Goal: Check status: Check status

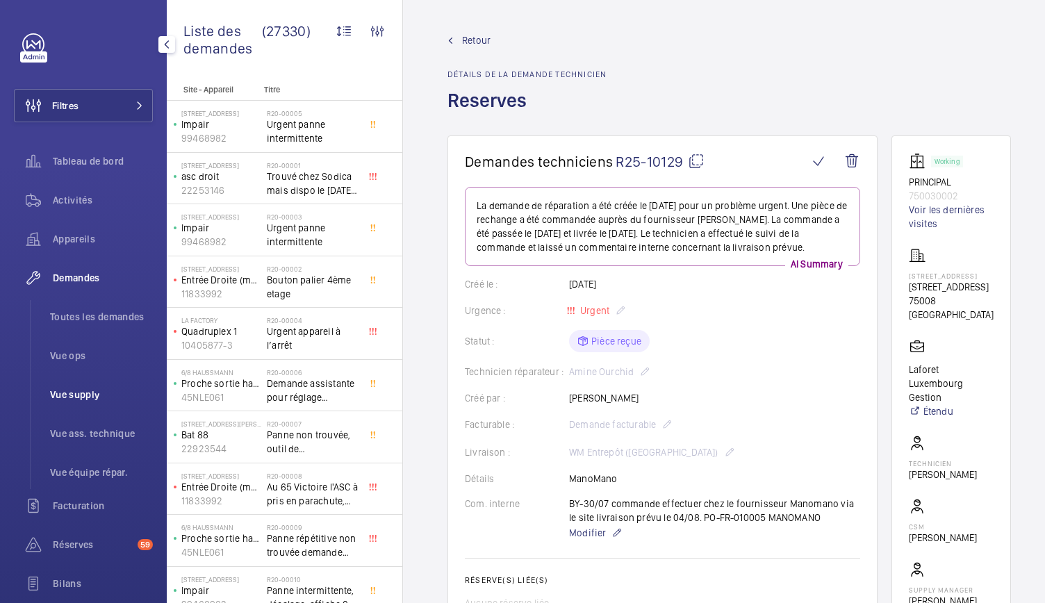
click at [75, 400] on span "Vue supply" at bounding box center [101, 395] width 103 height 14
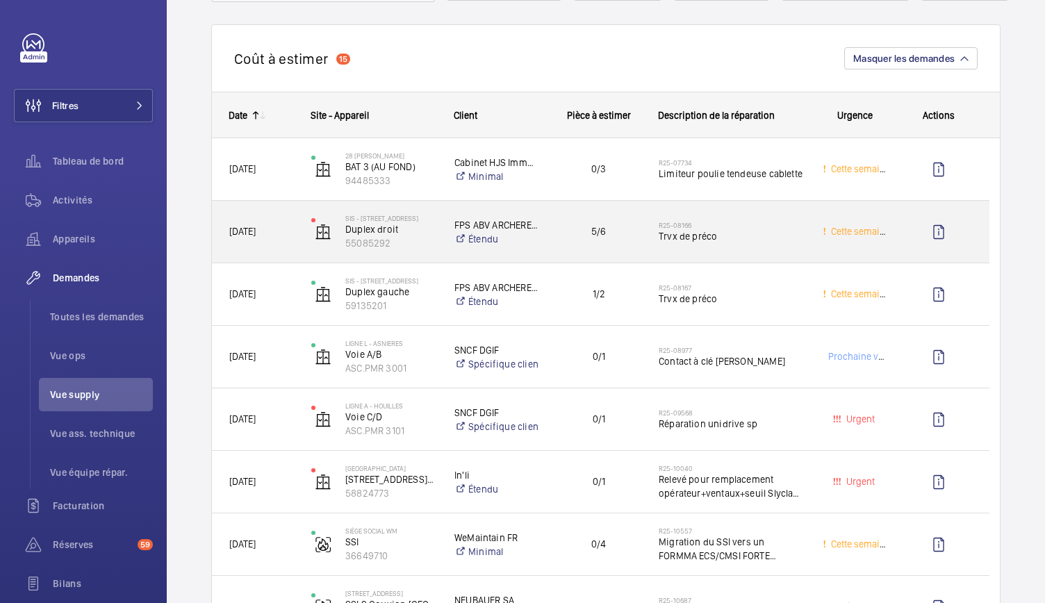
scroll to position [138, 0]
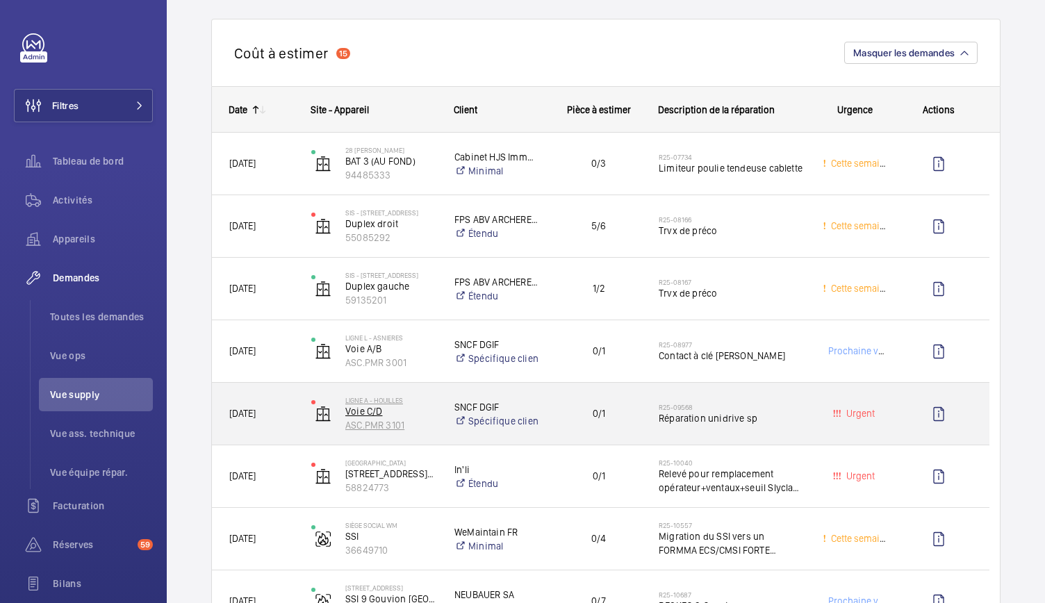
click at [378, 413] on p "Voie C/D" at bounding box center [390, 411] width 91 height 14
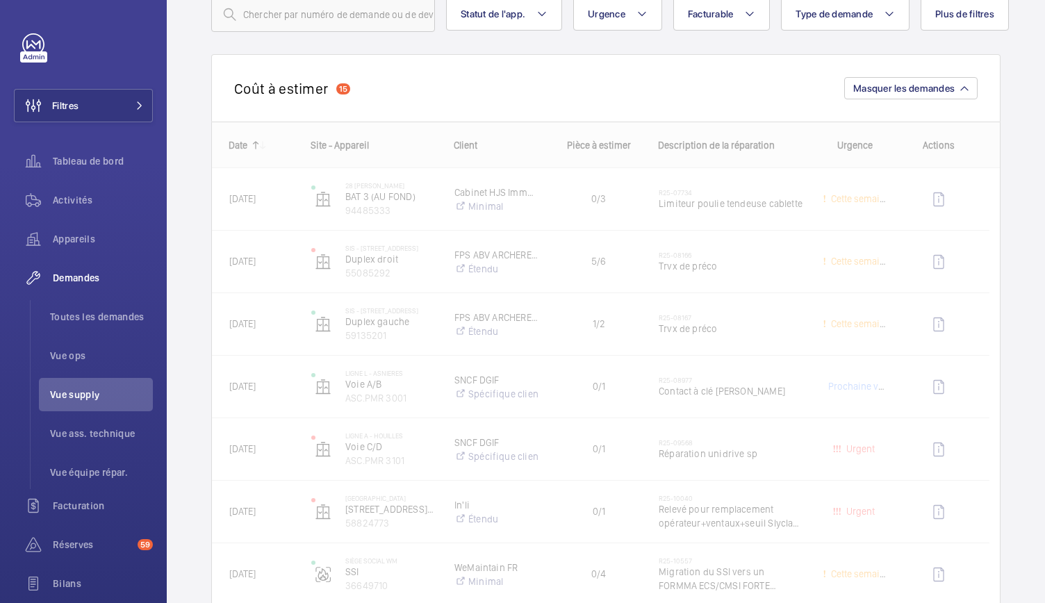
scroll to position [146, 0]
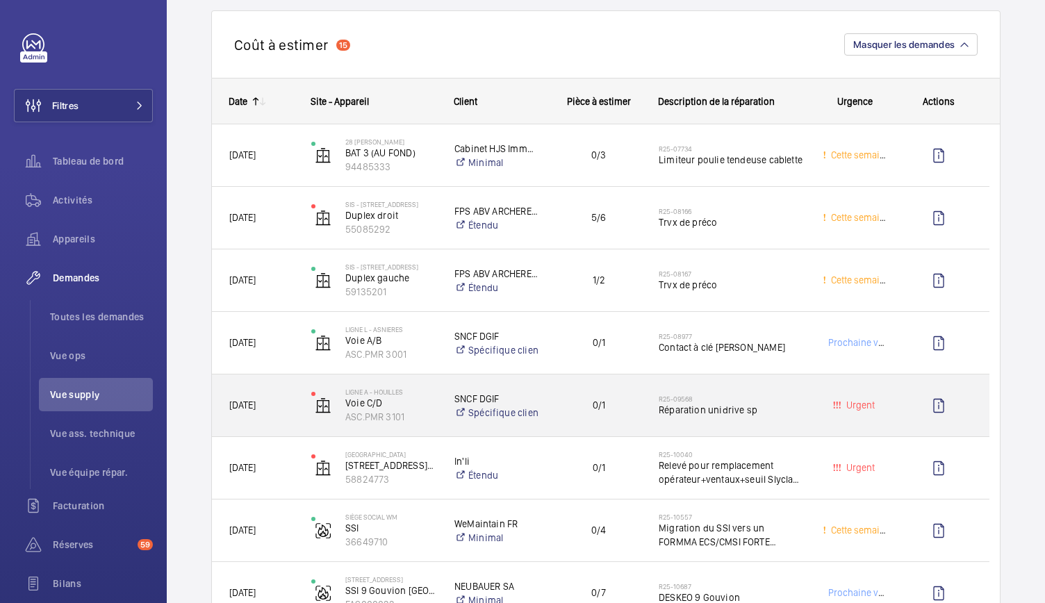
click at [680, 413] on span "Réparation unidrive sp" at bounding box center [732, 410] width 146 height 14
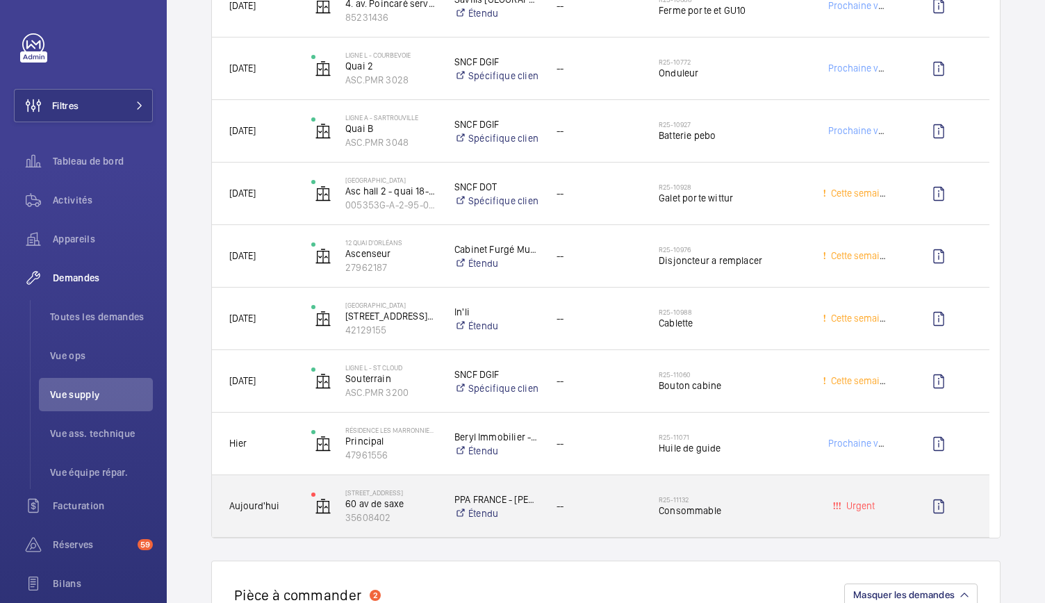
scroll to position [2569, 0]
click at [939, 513] on wm-front-icon-button "Press SPACE to select this row." at bounding box center [938, 507] width 33 height 33
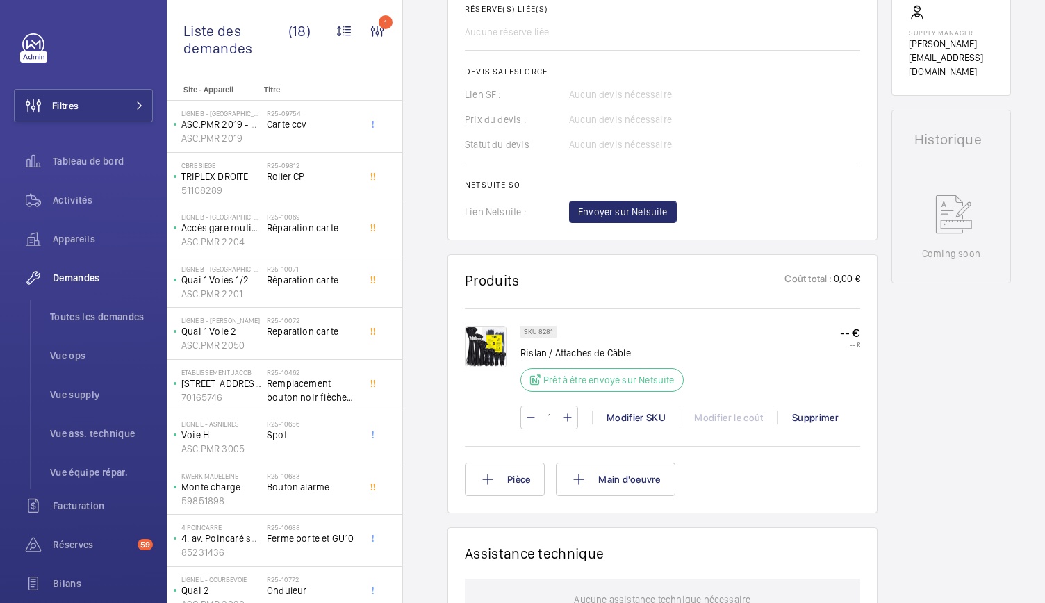
scroll to position [539, 0]
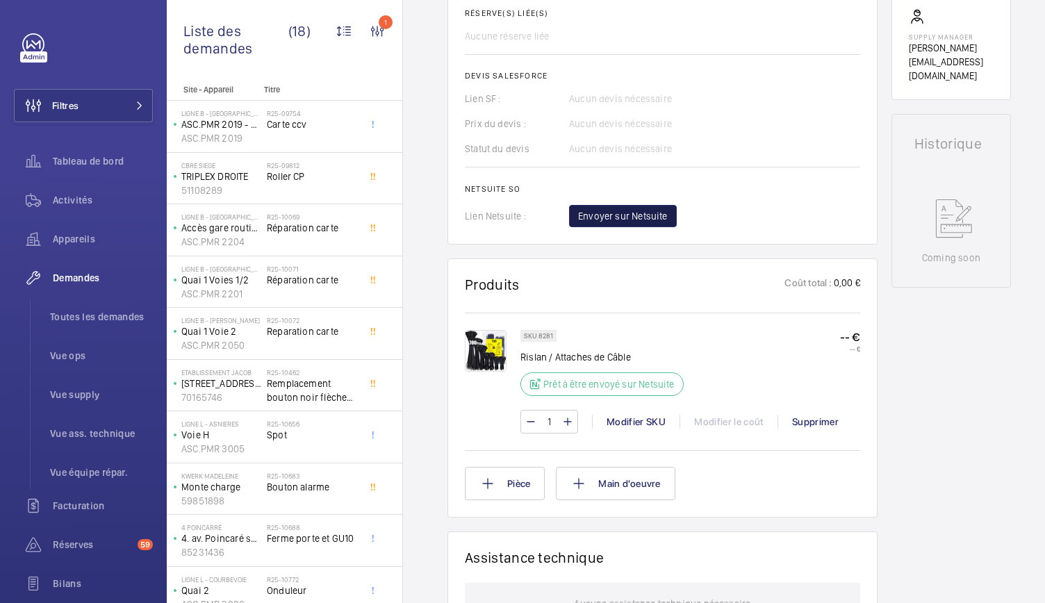
click at [607, 209] on span "Envoyer sur Netsuite" at bounding box center [623, 216] width 90 height 14
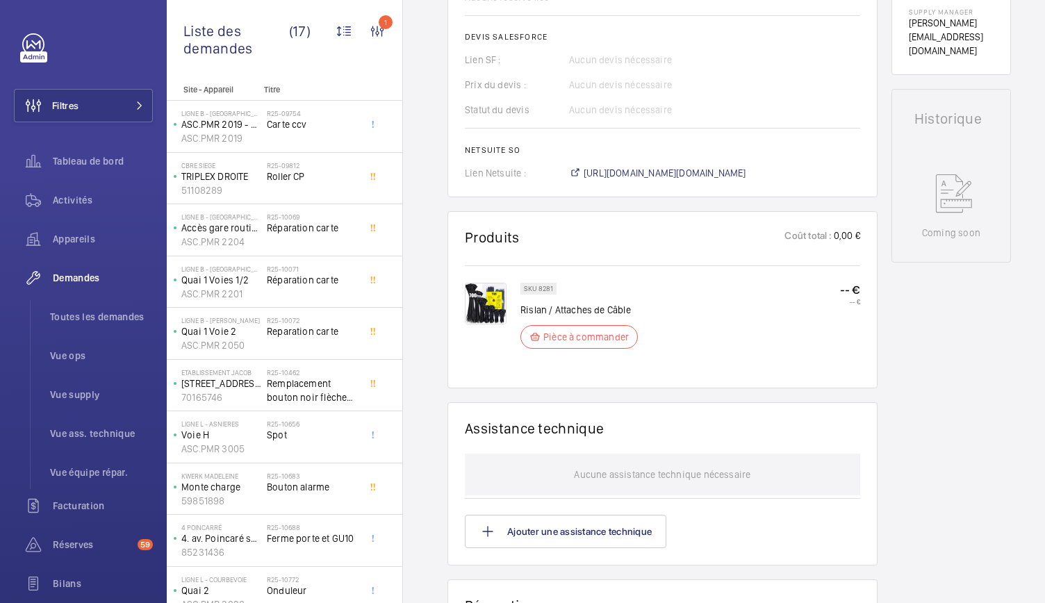
scroll to position [567, 0]
click at [638, 167] on span "[URL][DOMAIN_NAME][DOMAIN_NAME]" at bounding box center [665, 170] width 163 height 14
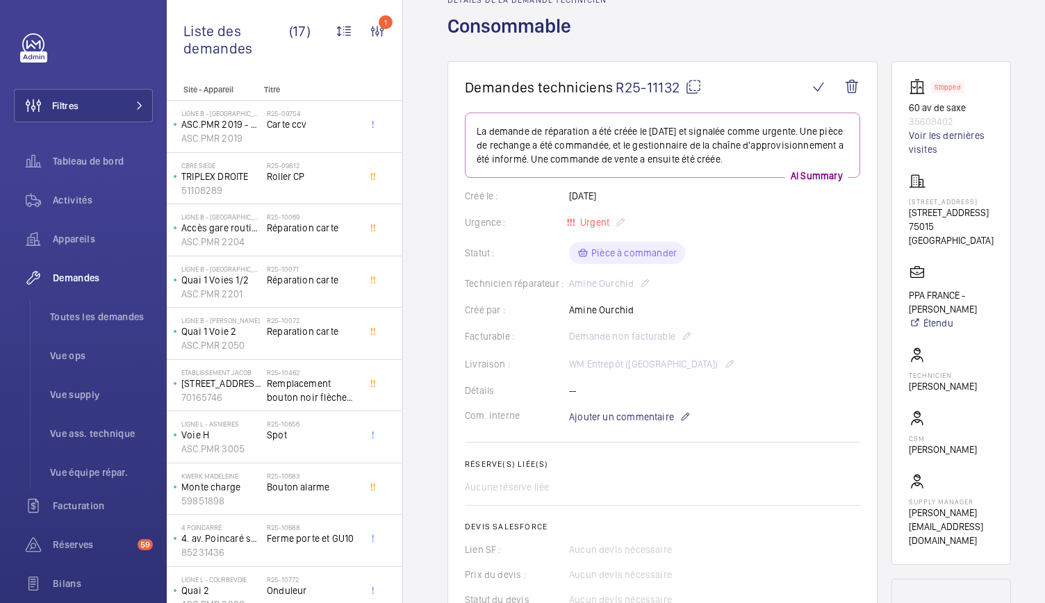
scroll to position [69, 0]
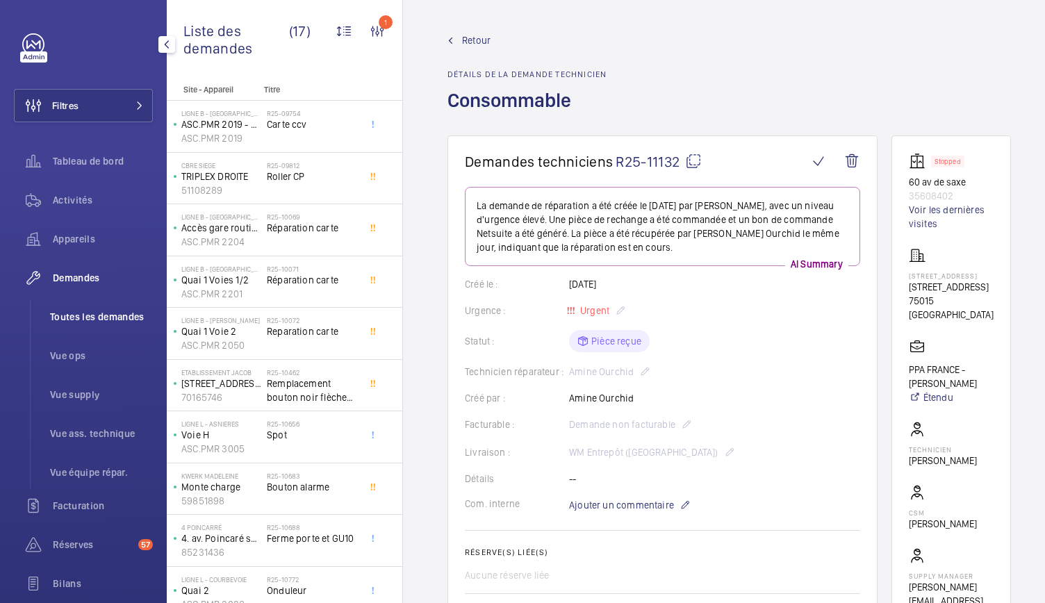
click at [113, 329] on li "Toutes les demandes" at bounding box center [96, 316] width 114 height 33
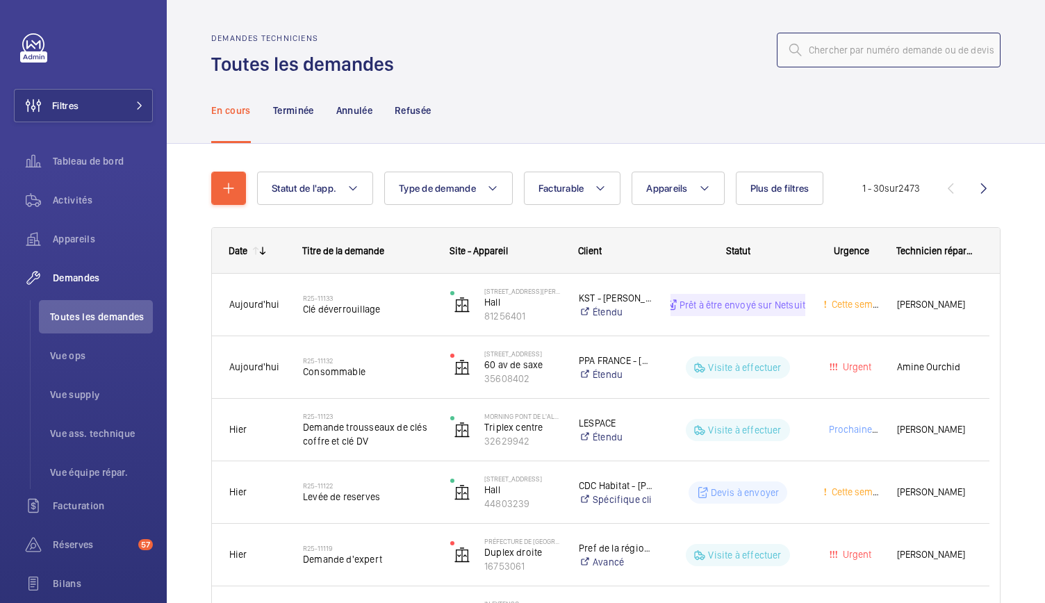
click at [821, 61] on input "text" at bounding box center [889, 50] width 224 height 35
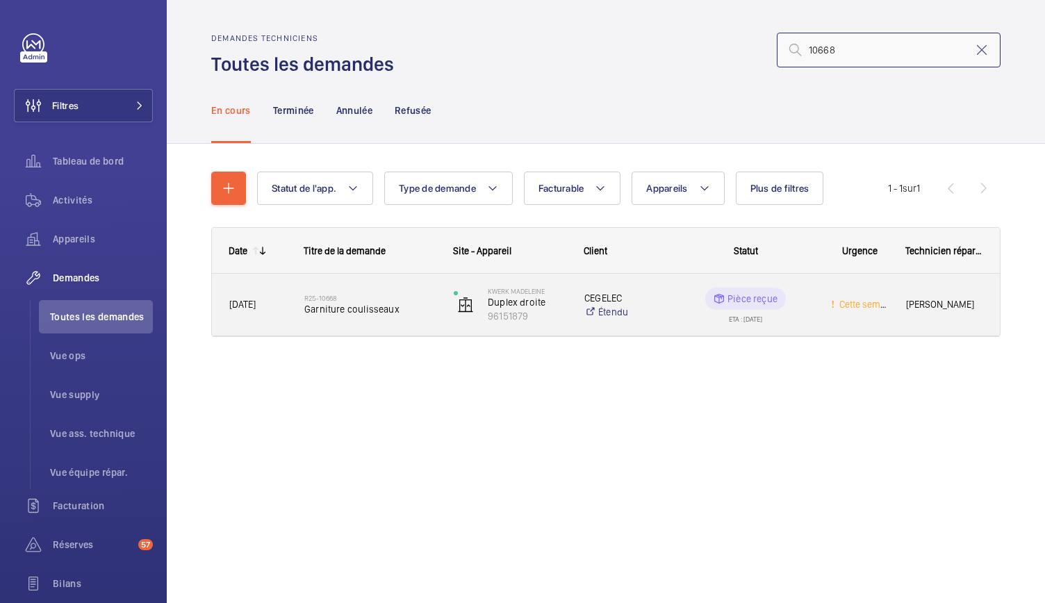
type input "10668"
click at [317, 316] on div "R25-10668 Garniture coulisseaux" at bounding box center [369, 305] width 131 height 40
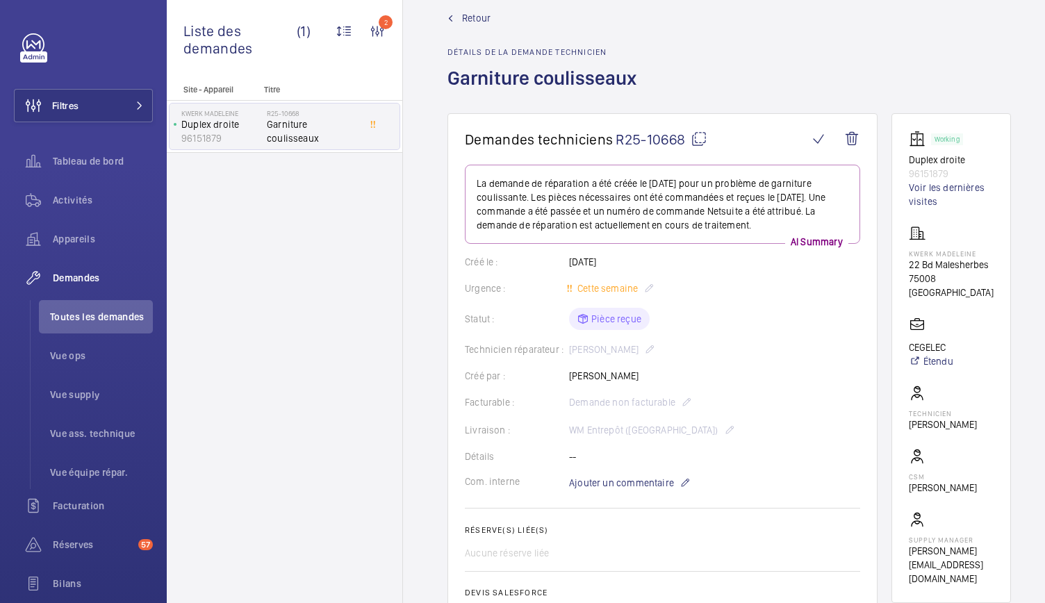
scroll to position [23, 0]
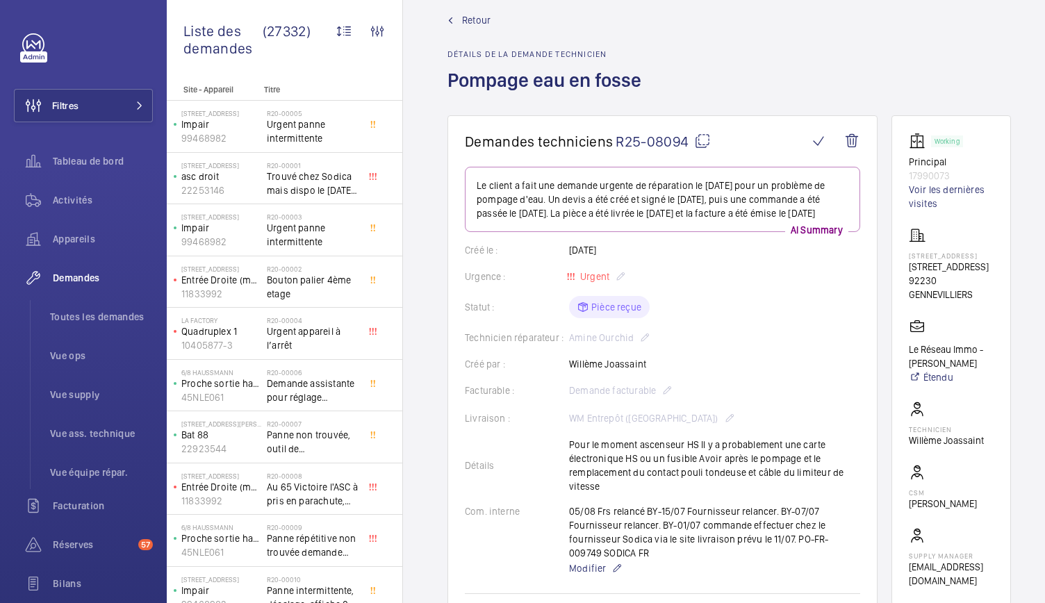
scroll to position [19, 0]
click at [930, 190] on link "Voir les dernières visites" at bounding box center [951, 197] width 85 height 28
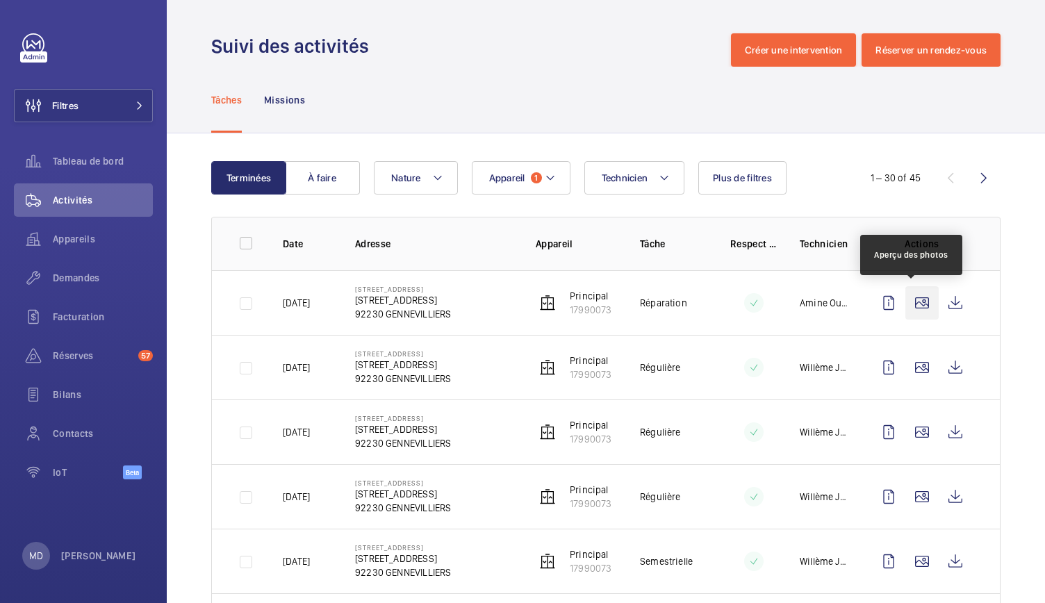
click at [910, 304] on wm-front-icon-button at bounding box center [921, 302] width 33 height 33
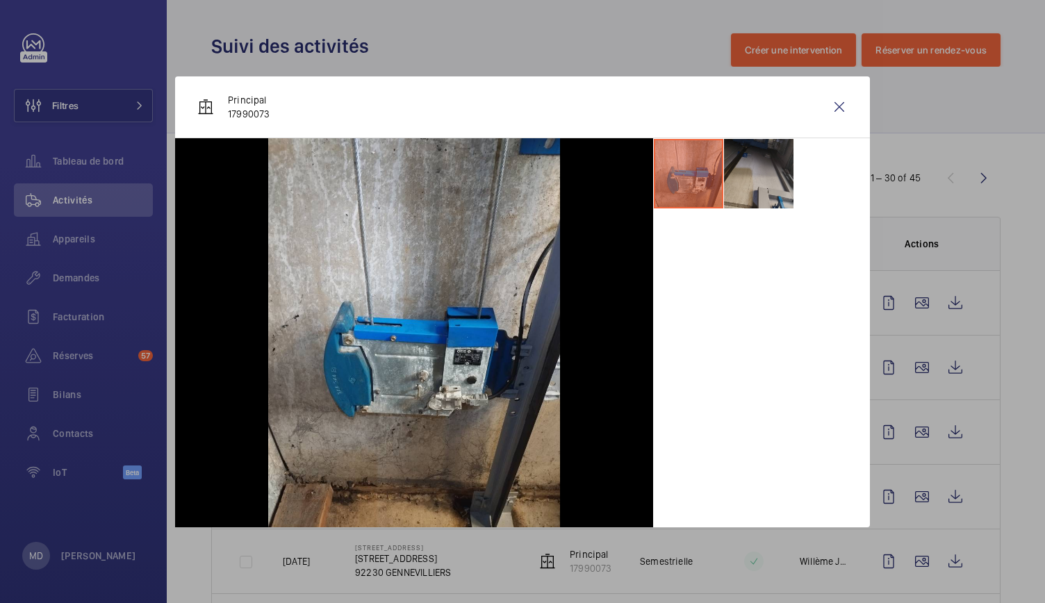
click at [764, 186] on li at bounding box center [758, 173] width 69 height 69
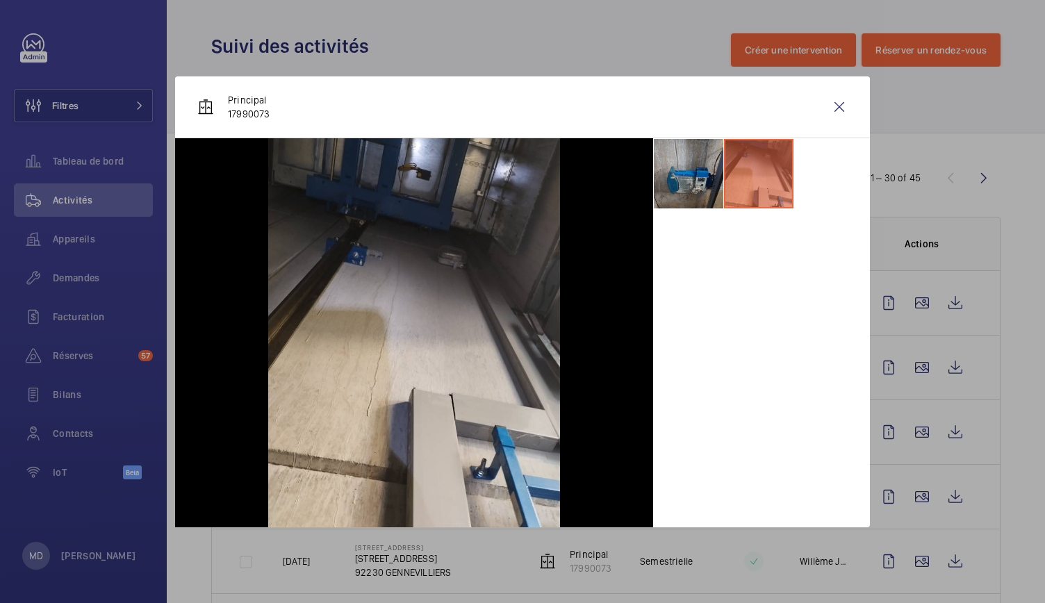
click at [721, 192] on li at bounding box center [688, 173] width 69 height 69
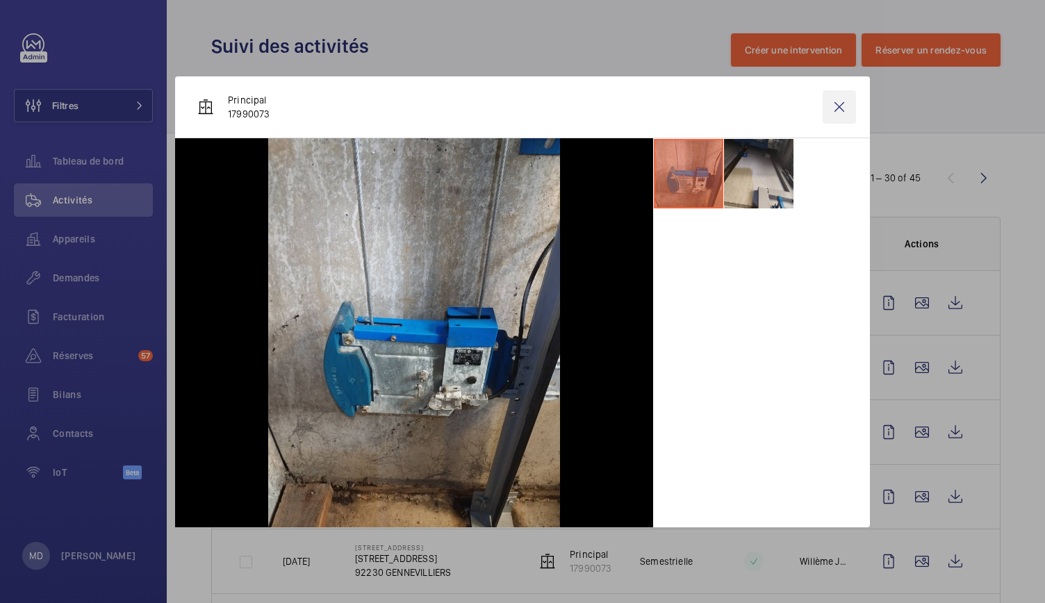
click at [836, 108] on wm-front-icon-button at bounding box center [839, 106] width 33 height 33
